Goal: Information Seeking & Learning: Learn about a topic

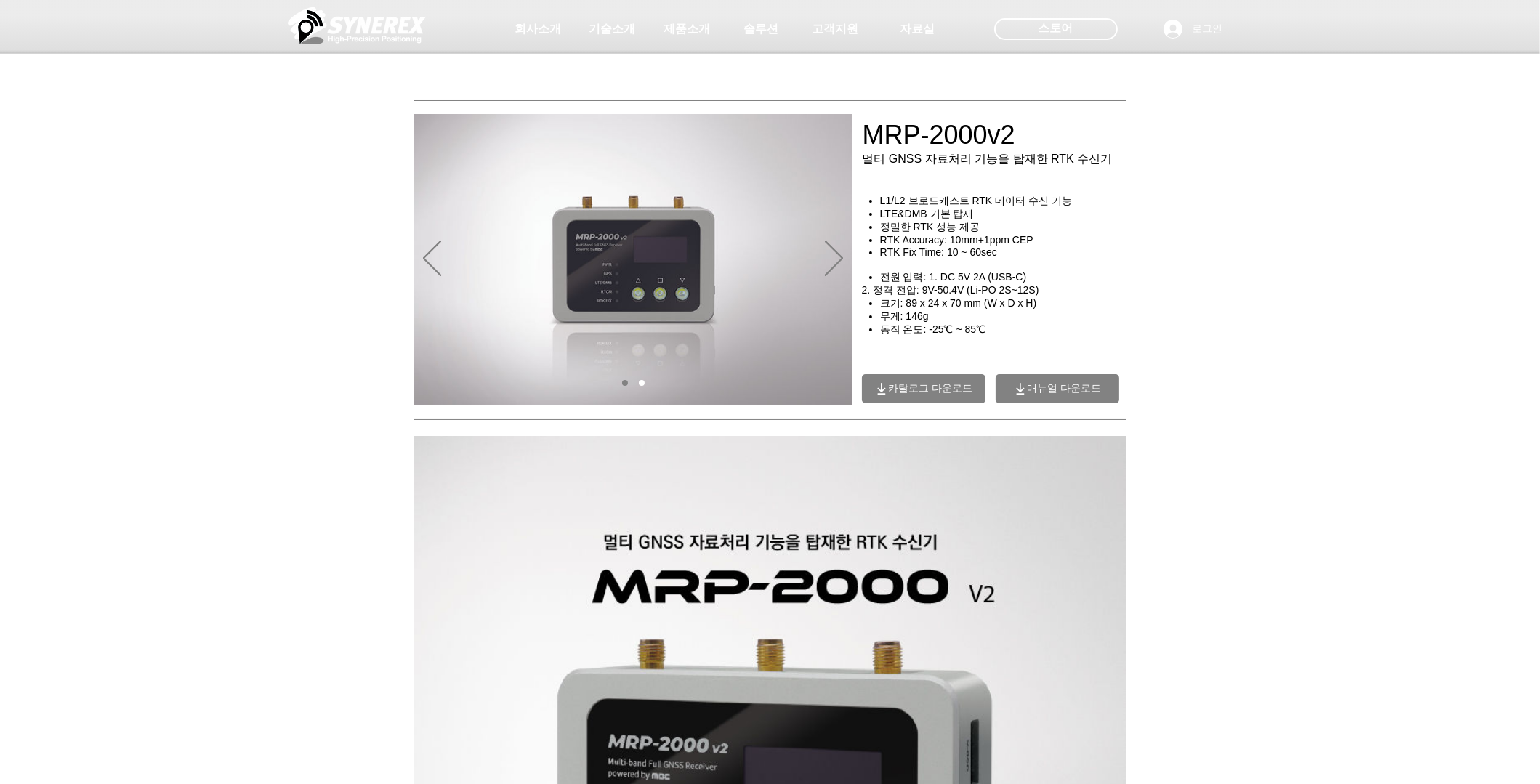
click at [1025, 388] on icon "매뉴얼 다운로드" at bounding box center [1020, 388] width 14 height 14
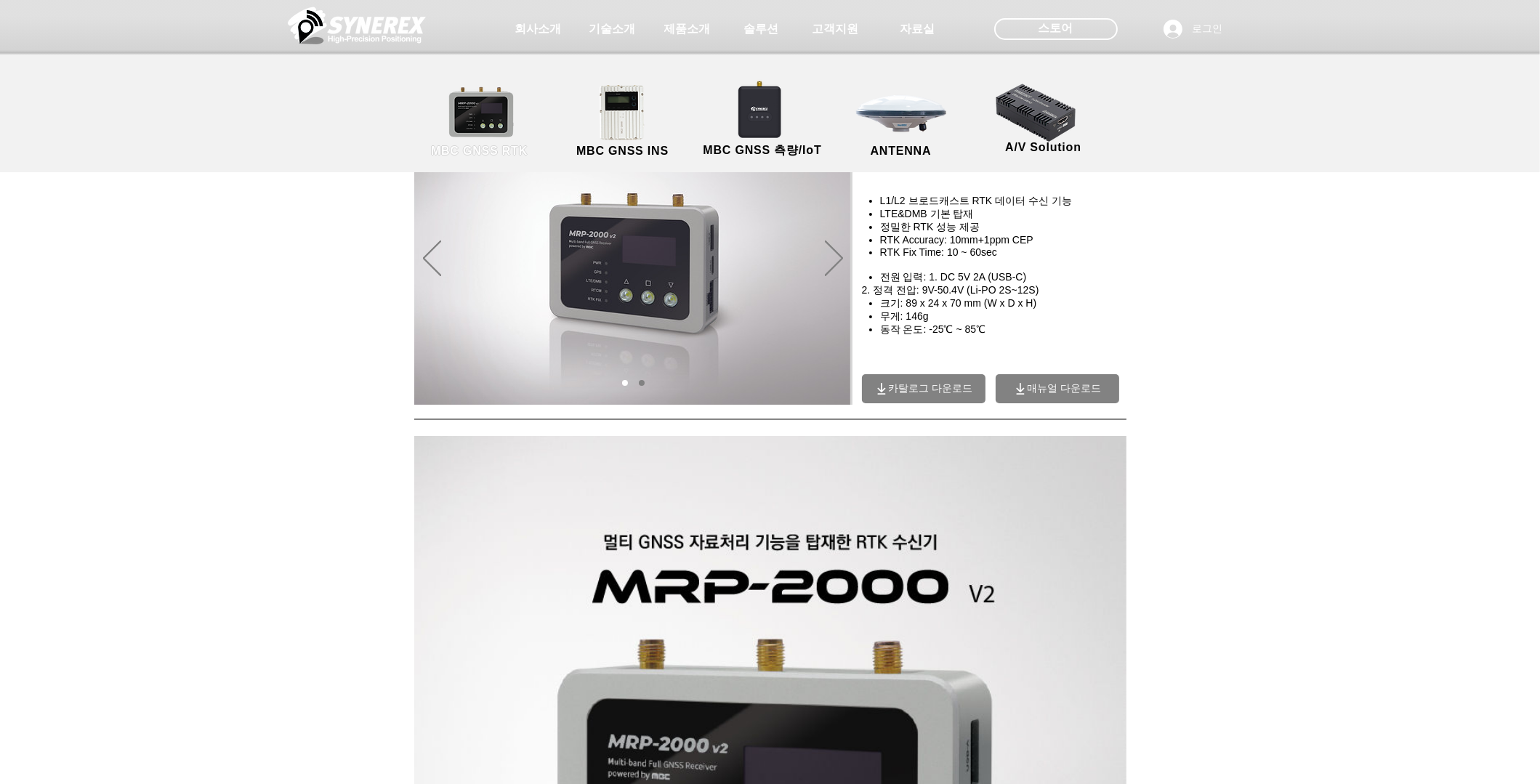
click at [504, 120] on link "MBC GNSS RTK" at bounding box center [479, 121] width 131 height 76
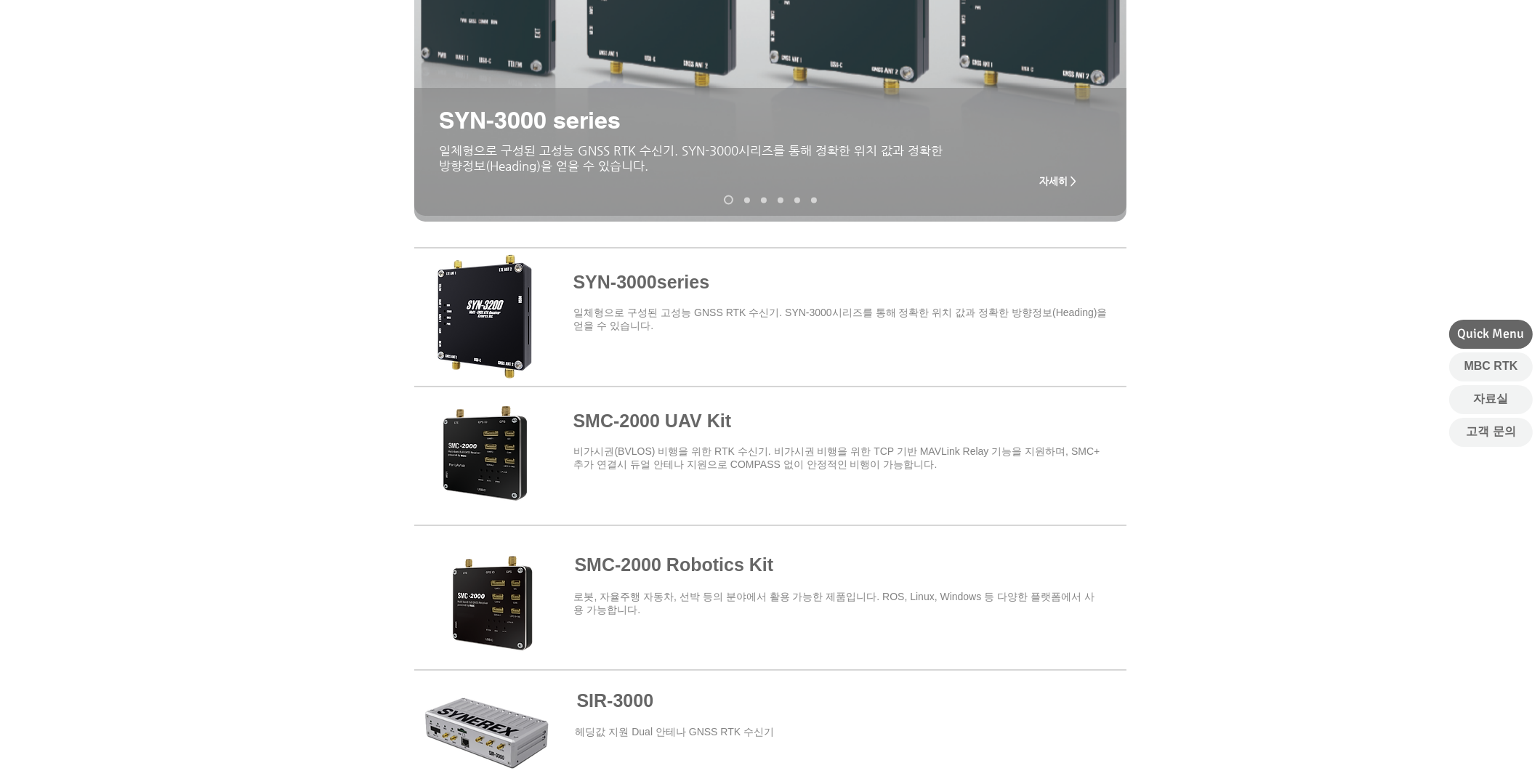
scroll to position [509, 0]
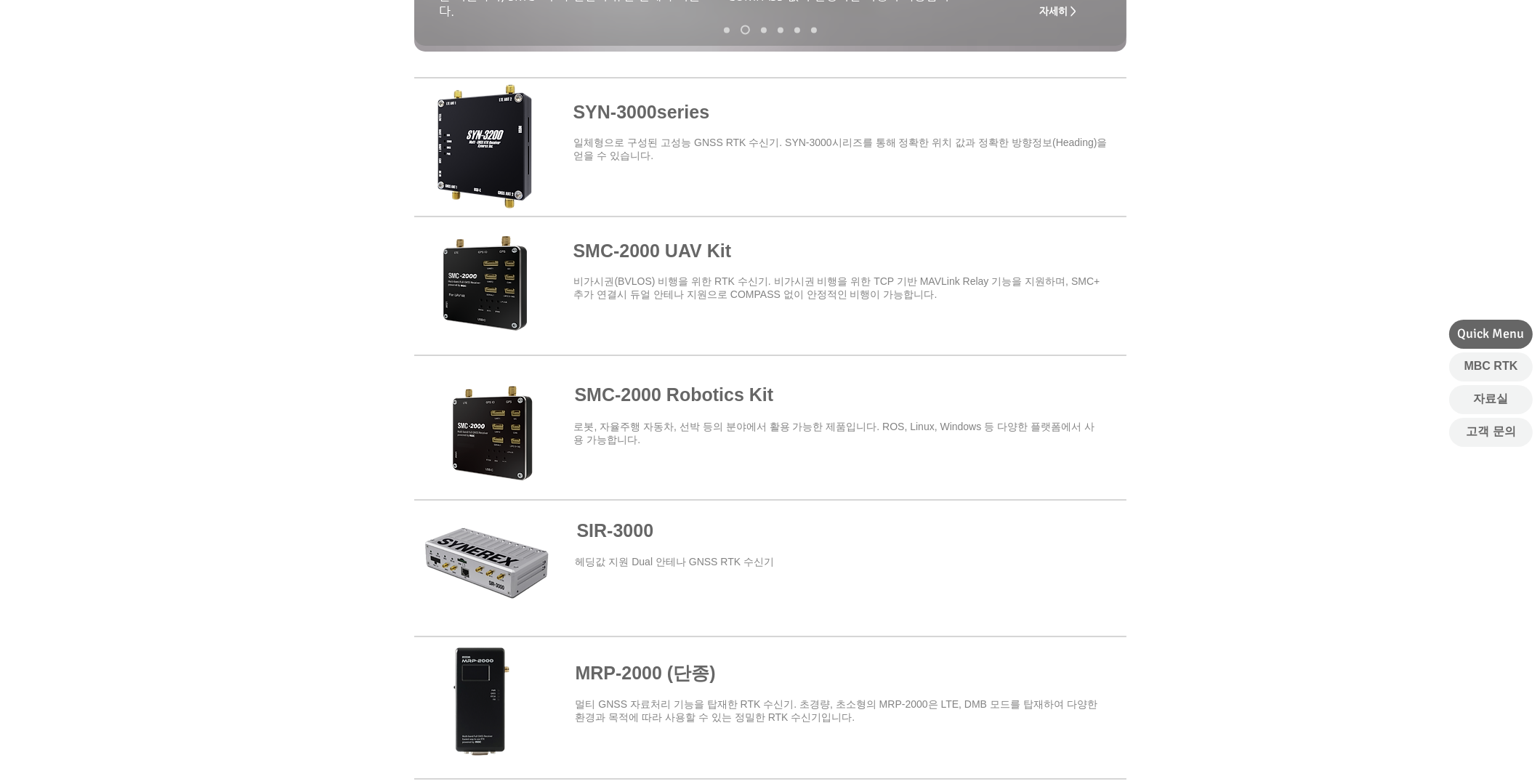
click at [503, 530] on span at bounding box center [770, 569] width 712 height 132
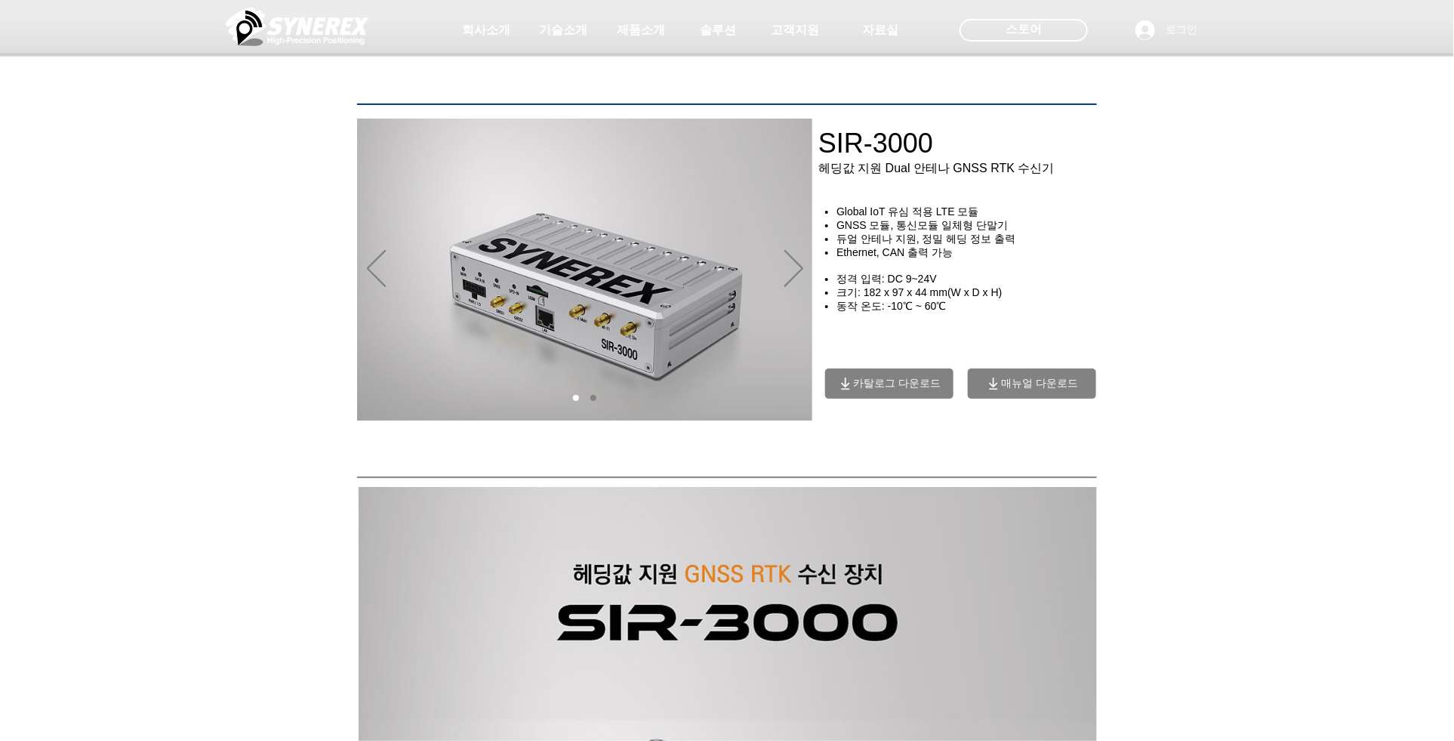
click at [1027, 386] on span "매뉴얼 다운로드" at bounding box center [1039, 384] width 77 height 14
click at [1013, 390] on span "매뉴얼 다운로드" at bounding box center [1039, 384] width 77 height 14
click at [1065, 254] on h4 "Ethernet, CAN 출력 가능" at bounding box center [970, 253] width 267 height 14
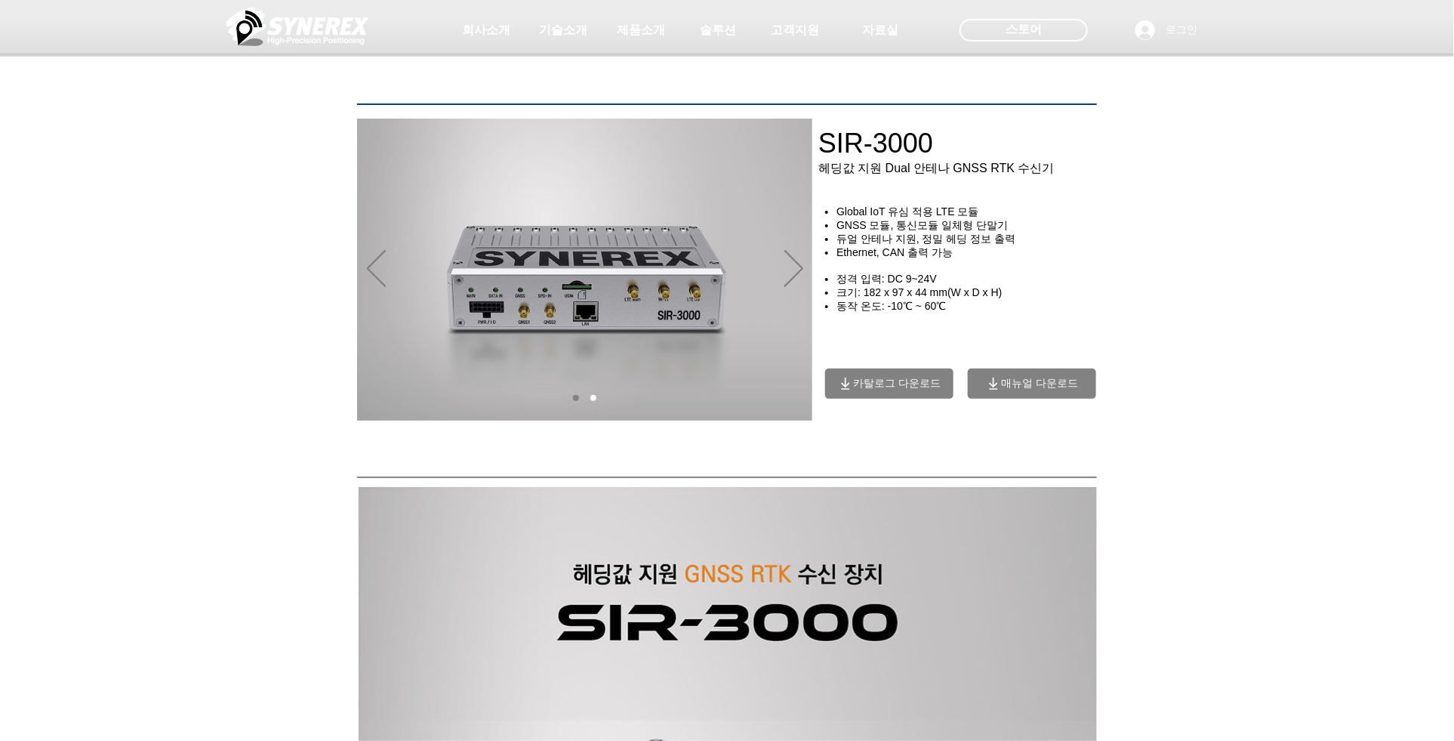
drag, startPoint x: 0, startPoint y: 0, endPoint x: 1024, endPoint y: 367, distance: 1087.8
click at [1035, 372] on div "SIR-3000 헤딩값 지원 Dual 안테나 GNSS RTK 수신기 Global IoT 유심 적용 LTE 모듈 GNSS 모듈, 통신모듈 일체형…" at bounding box center [969, 279] width 302 height 273
click at [637, 301] on img "슬라이드쇼" at bounding box center [584, 270] width 455 height 302
